Goal: Information Seeking & Learning: Learn about a topic

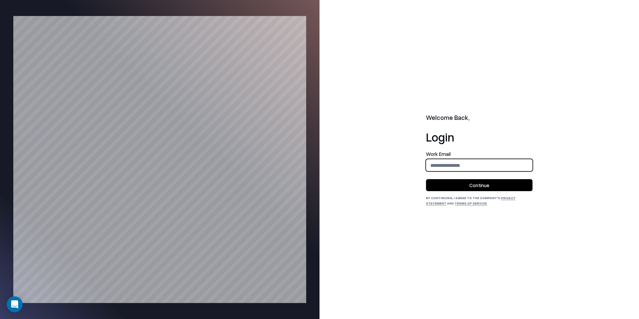
click at [454, 161] on input "email" at bounding box center [479, 165] width 106 height 12
type input "**********"
click at [492, 183] on button "Continue" at bounding box center [479, 185] width 107 height 12
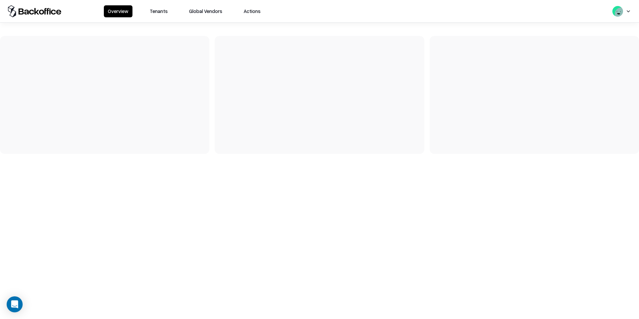
click at [152, 11] on button "Tenants" at bounding box center [159, 11] width 26 height 12
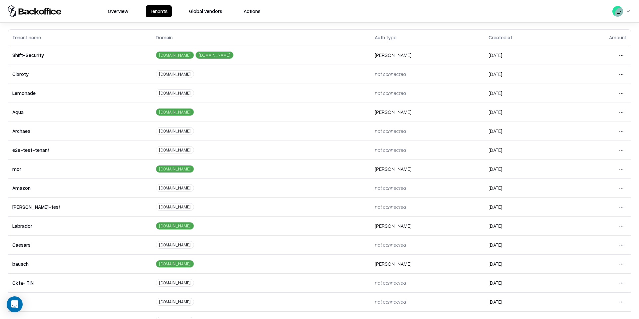
scroll to position [59, 0]
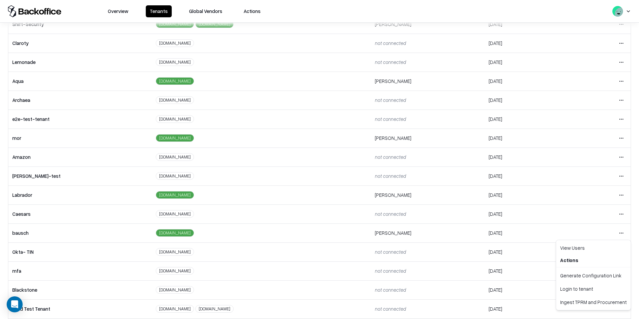
click at [623, 233] on html "Overview Tenants Global Vendors Actions Tenants Add Tenant Tenant name Domain A…" at bounding box center [319, 159] width 639 height 319
click at [589, 287] on div "Login to tenant" at bounding box center [593, 288] width 72 height 13
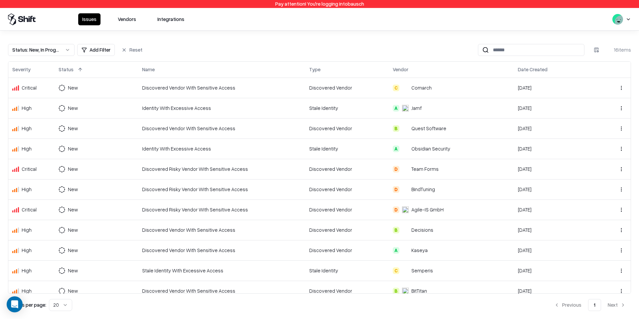
click at [122, 20] on button "Vendors" at bounding box center [127, 19] width 26 height 12
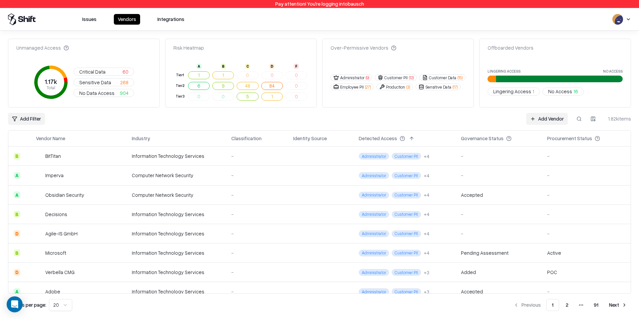
click at [96, 20] on button "Issues" at bounding box center [89, 19] width 22 height 11
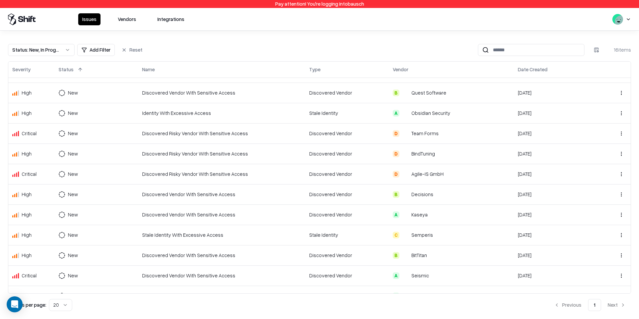
scroll to position [109, 0]
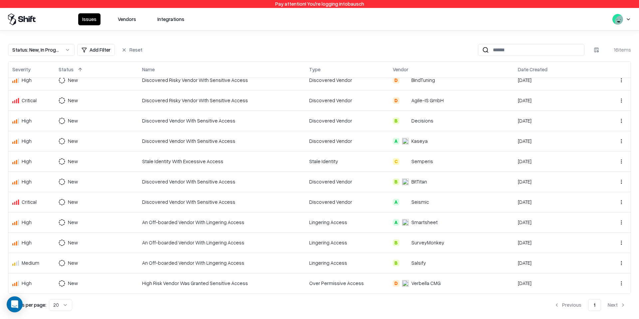
click at [260, 260] on div "An Off-boarded Vendor With Lingering Access" at bounding box center [221, 262] width 159 height 7
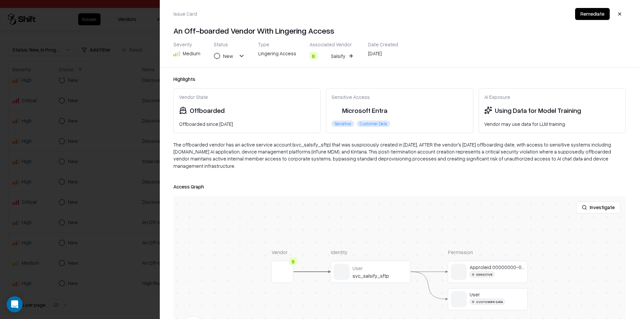
click at [79, 218] on div at bounding box center [319, 159] width 639 height 319
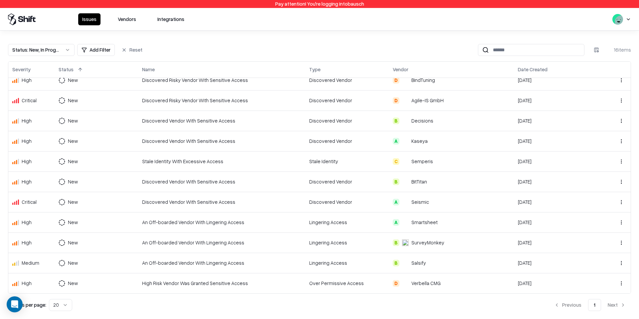
click at [250, 247] on td "An Off-boarded Vendor With Lingering Access" at bounding box center [221, 242] width 167 height 20
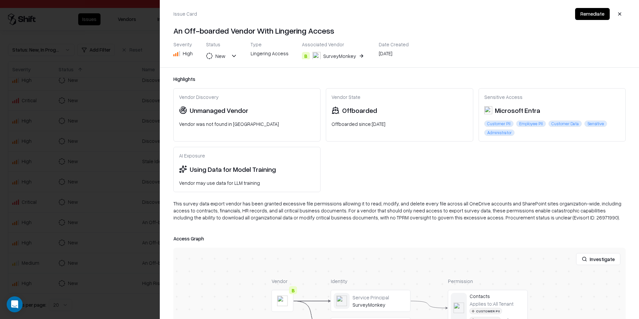
click at [32, 236] on div at bounding box center [319, 159] width 639 height 319
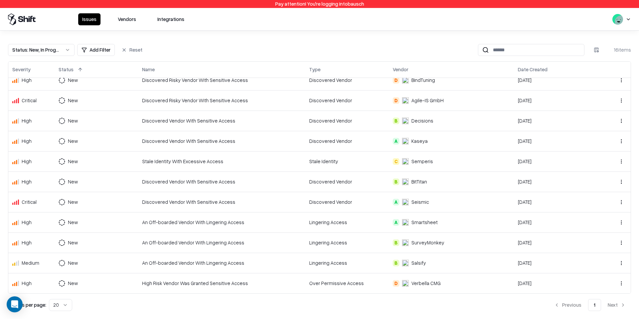
click at [161, 219] on div "An Off-boarded Vendor With Lingering Access" at bounding box center [221, 222] width 159 height 7
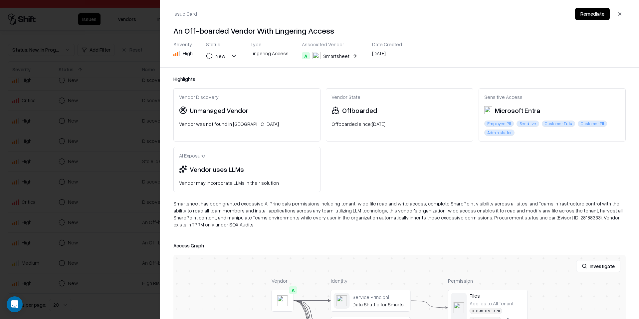
click at [127, 219] on div at bounding box center [319, 159] width 639 height 319
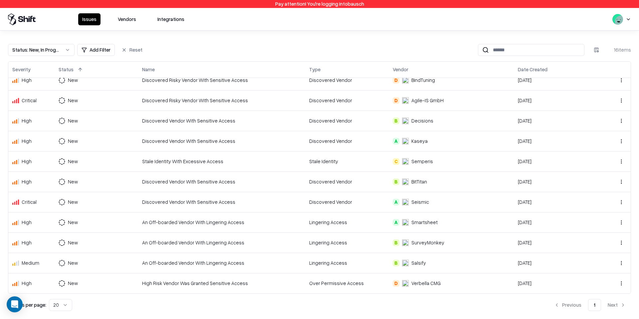
click at [136, 18] on button "Vendors" at bounding box center [127, 19] width 26 height 12
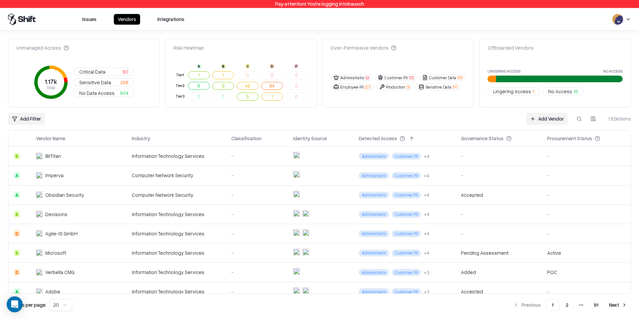
click at [529, 89] on button "Lingering Access 1" at bounding box center [514, 92] width 52 height 8
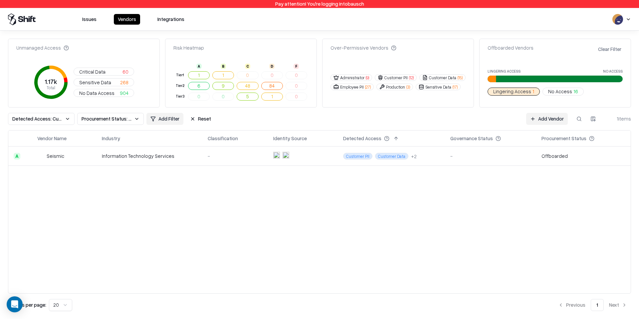
click at [68, 119] on button "Detected Access: Customer Data, Production, Financial Data, Employee PII, Custo…" at bounding box center [41, 119] width 67 height 12
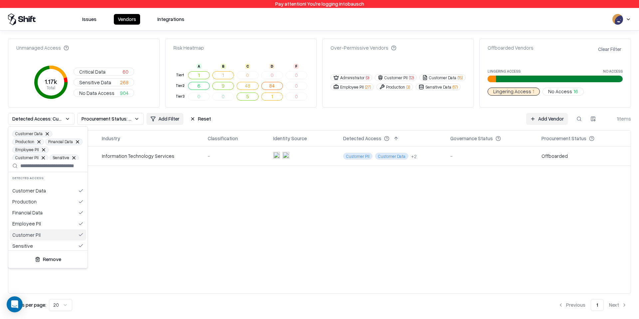
click at [63, 260] on button "Remove" at bounding box center [48, 259] width 74 height 12
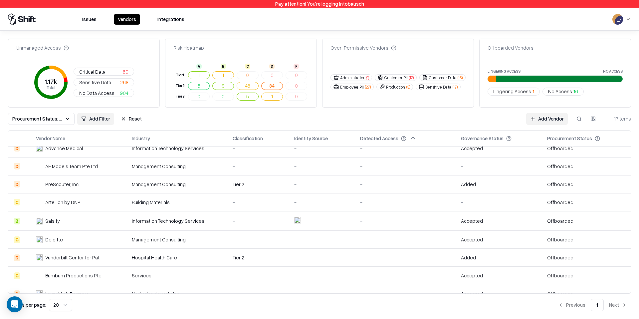
scroll to position [44, 0]
click at [71, 219] on div "Salsify" at bounding box center [70, 221] width 69 height 7
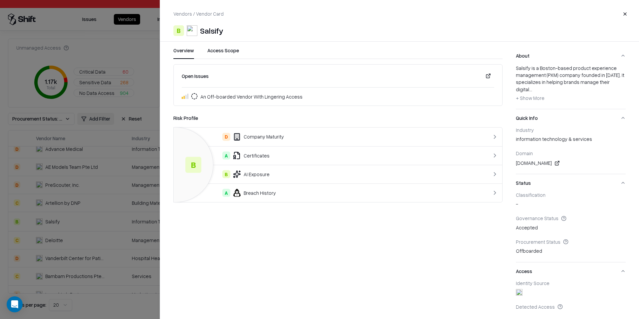
click at [219, 52] on button "Access Scope" at bounding box center [223, 53] width 32 height 12
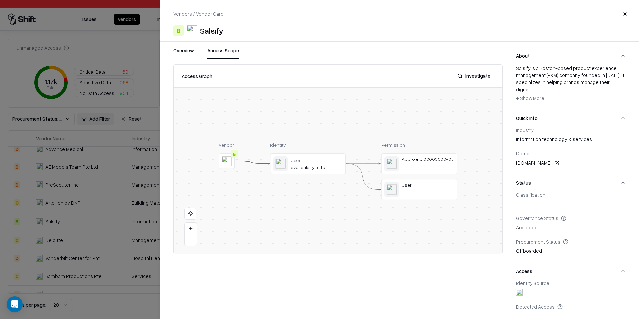
click at [223, 51] on button "Access Scope" at bounding box center [223, 53] width 32 height 12
click at [183, 55] on button "Overview" at bounding box center [183, 53] width 21 height 12
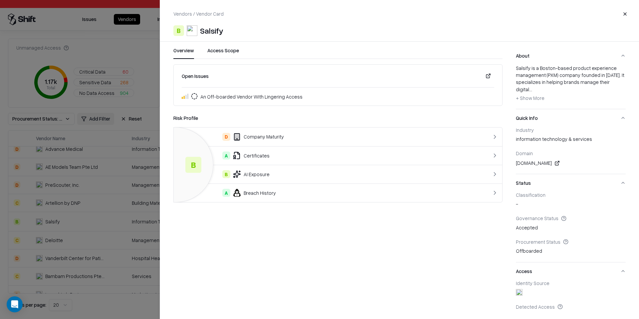
click at [110, 108] on div at bounding box center [319, 159] width 639 height 319
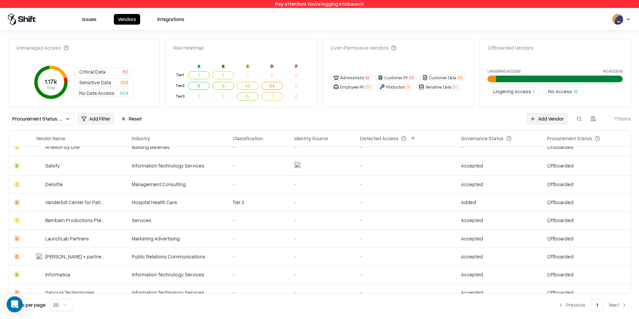
scroll to position [163, 0]
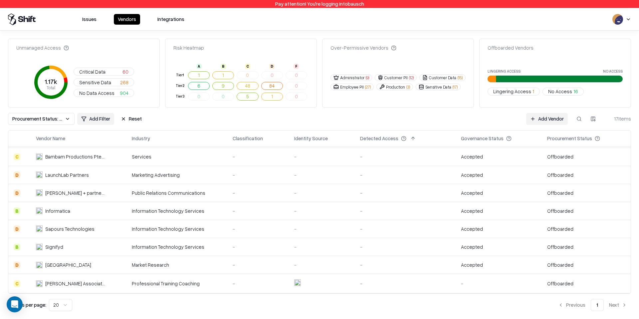
click at [93, 13] on div "Issues Vendors Integrations" at bounding box center [98, 19] width 180 height 12
click at [93, 19] on button "Issues" at bounding box center [89, 19] width 22 height 11
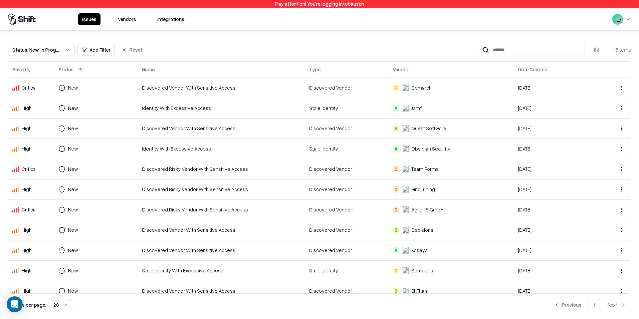
click at [126, 19] on button "Vendors" at bounding box center [127, 19] width 26 height 12
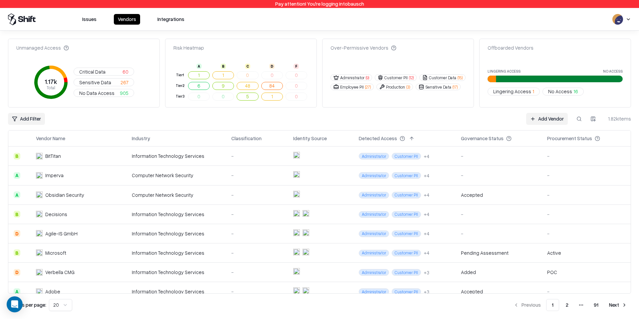
click at [580, 119] on button at bounding box center [579, 119] width 12 height 12
click at [30, 121] on html "Pay attention! You're logging into bausch Issues Vendors Integrations Unmanaged…" at bounding box center [319, 159] width 639 height 319
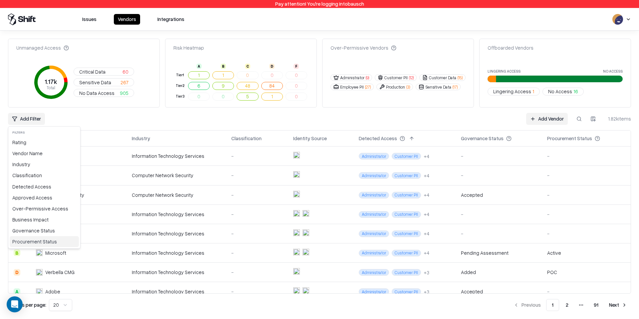
click at [25, 240] on div "Procurement Status" at bounding box center [44, 241] width 69 height 11
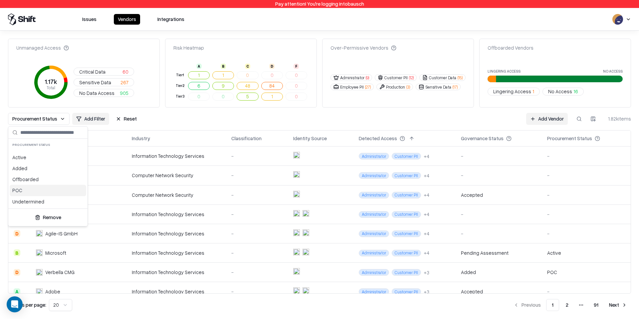
click at [30, 192] on div "POC" at bounding box center [48, 190] width 77 height 11
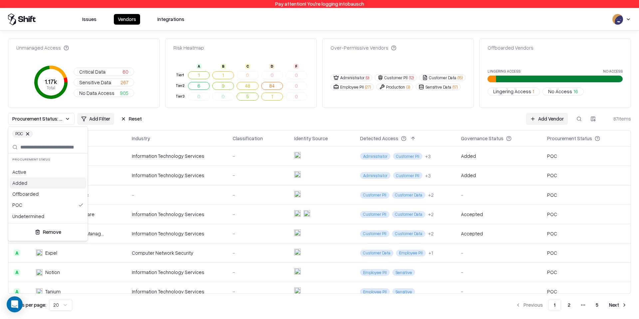
click at [239, 112] on html "Pay attention! You're logging into bausch Issues Vendors Integrations Unmanaged…" at bounding box center [319, 159] width 639 height 319
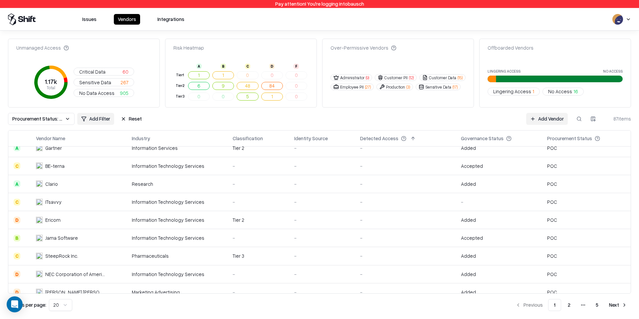
scroll to position [224, 0]
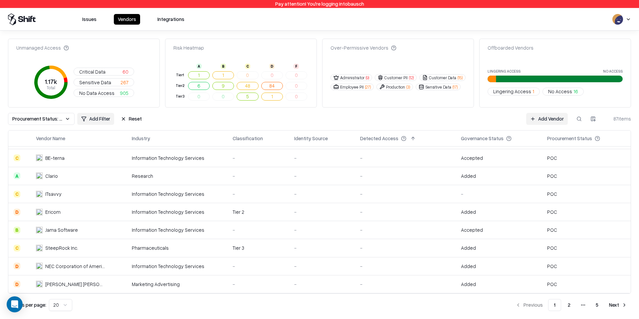
click at [159, 209] on div "Information Technology Services" at bounding box center [177, 211] width 90 height 7
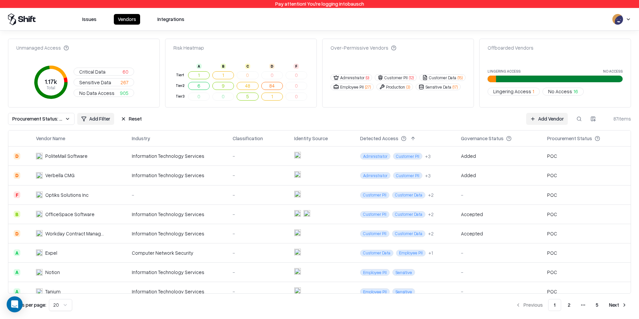
click at [72, 138] on button at bounding box center [72, 138] width 8 height 8
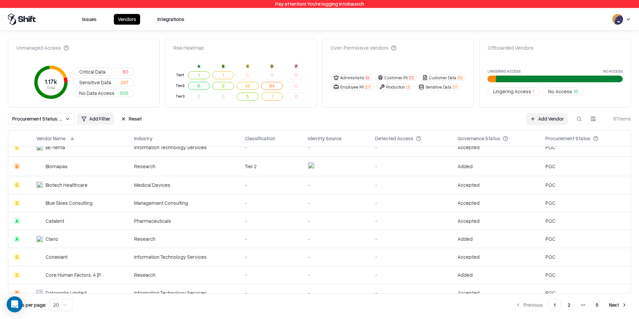
scroll to position [137, 0]
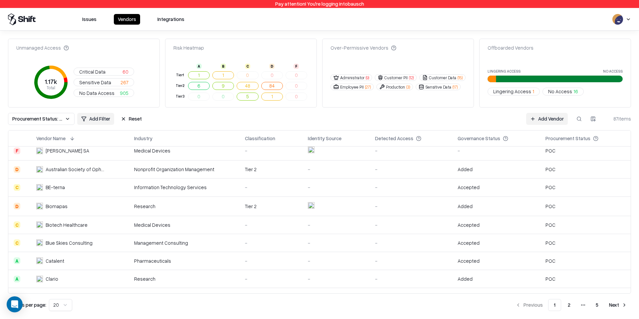
click at [68, 121] on button "Procurement Status: POC" at bounding box center [41, 119] width 67 height 12
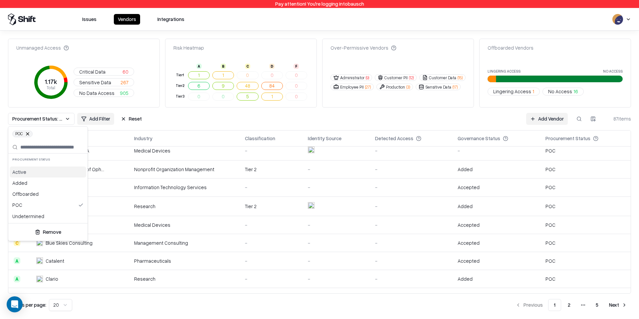
click at [181, 124] on html "Pay attention! You're logging into bausch Issues Vendors Integrations Unmanaged…" at bounding box center [319, 159] width 639 height 319
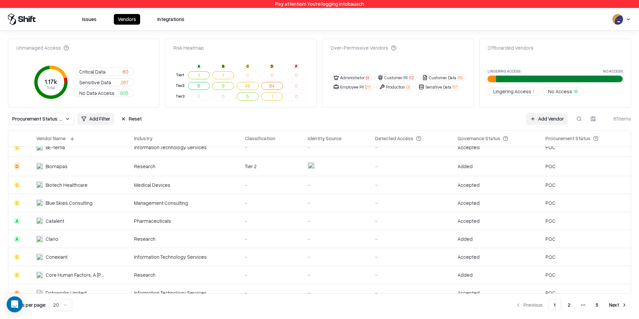
scroll to position [222, 0]
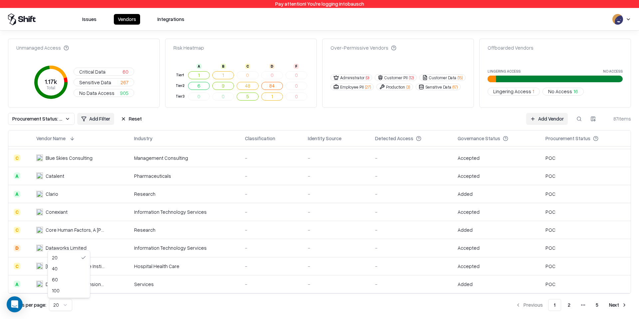
click at [64, 302] on html "Pay attention! You're logging into bausch Issues Vendors Integrations Unmanaged…" at bounding box center [319, 159] width 639 height 319
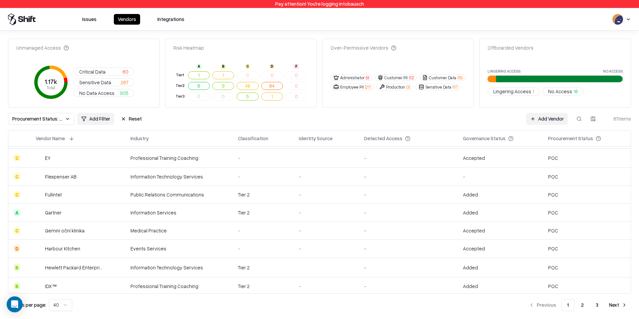
scroll to position [588, 0]
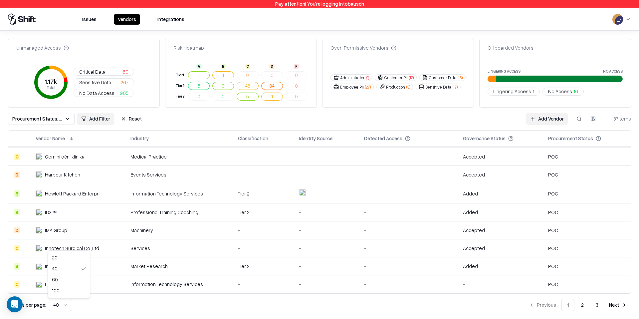
click at [60, 304] on html "Pay attention! You're logging into bausch Issues Vendors Integrations Unmanaged…" at bounding box center [319, 159] width 639 height 319
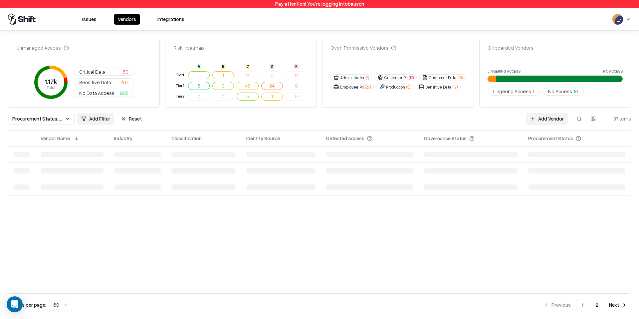
scroll to position [0, 0]
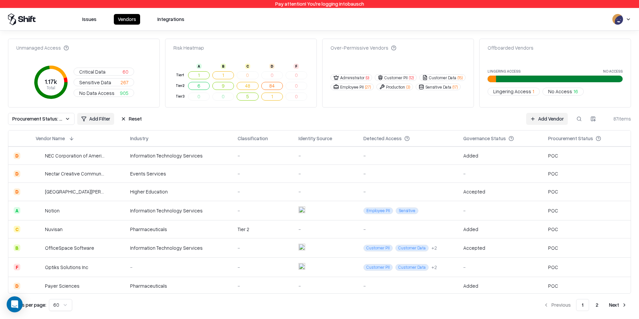
scroll to position [863, 0]
click at [137, 118] on button "Reset" at bounding box center [131, 119] width 29 height 12
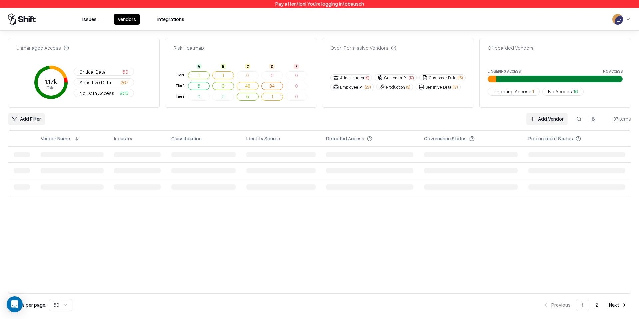
scroll to position [0, 0]
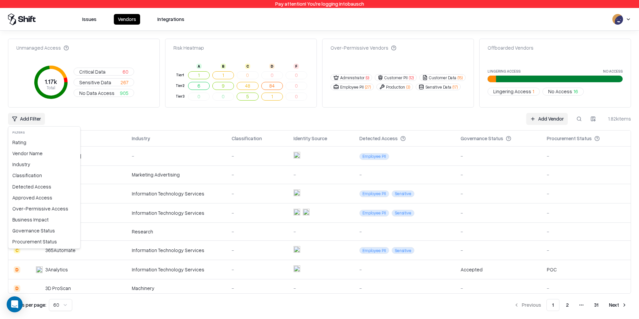
click at [43, 118] on html "Pay attention! You're logging into bausch Issues Vendors Integrations Unmanaged…" at bounding box center [319, 159] width 639 height 319
click at [78, 116] on html "Pay attention! You're logging into bausch Issues Vendors Integrations Unmanaged…" at bounding box center [319, 159] width 639 height 319
